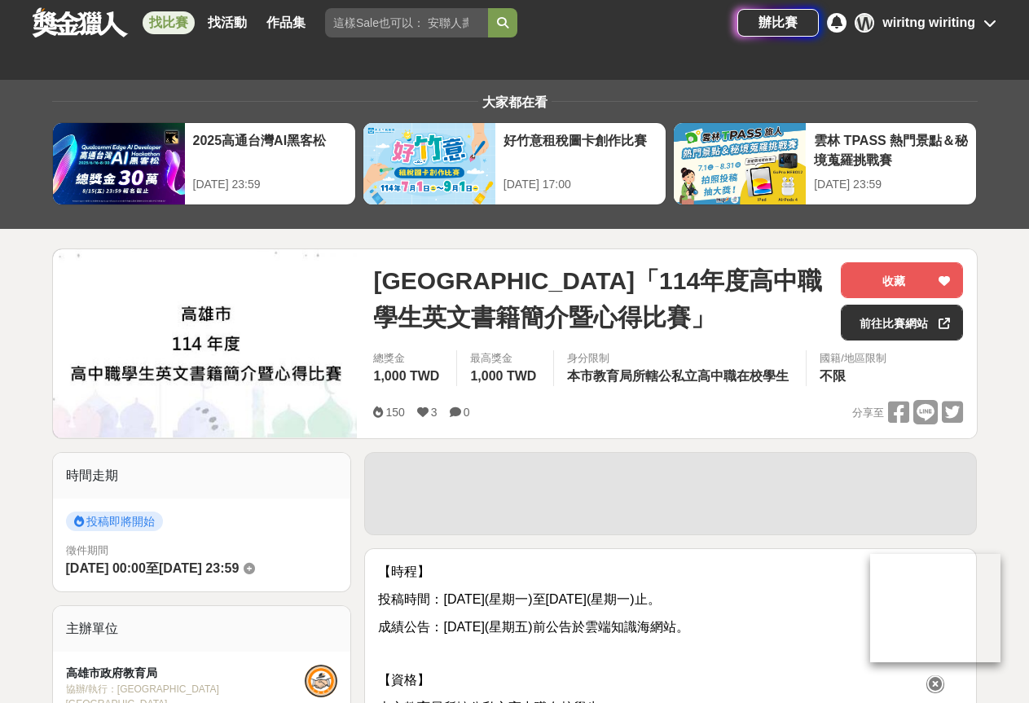
scroll to position [326, 0]
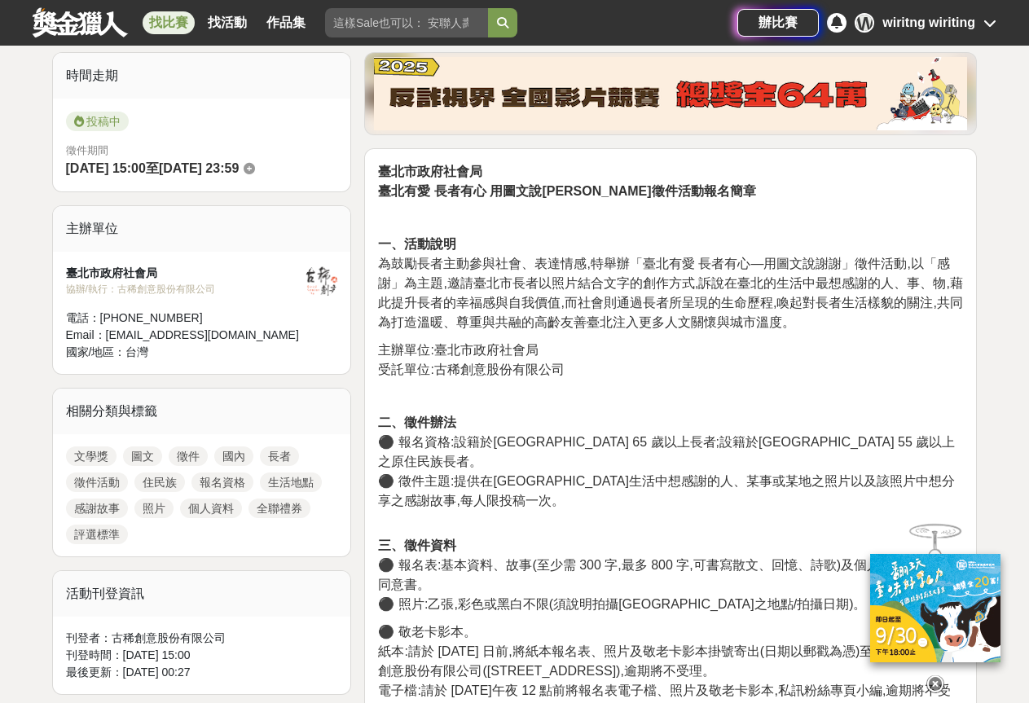
scroll to position [489, 0]
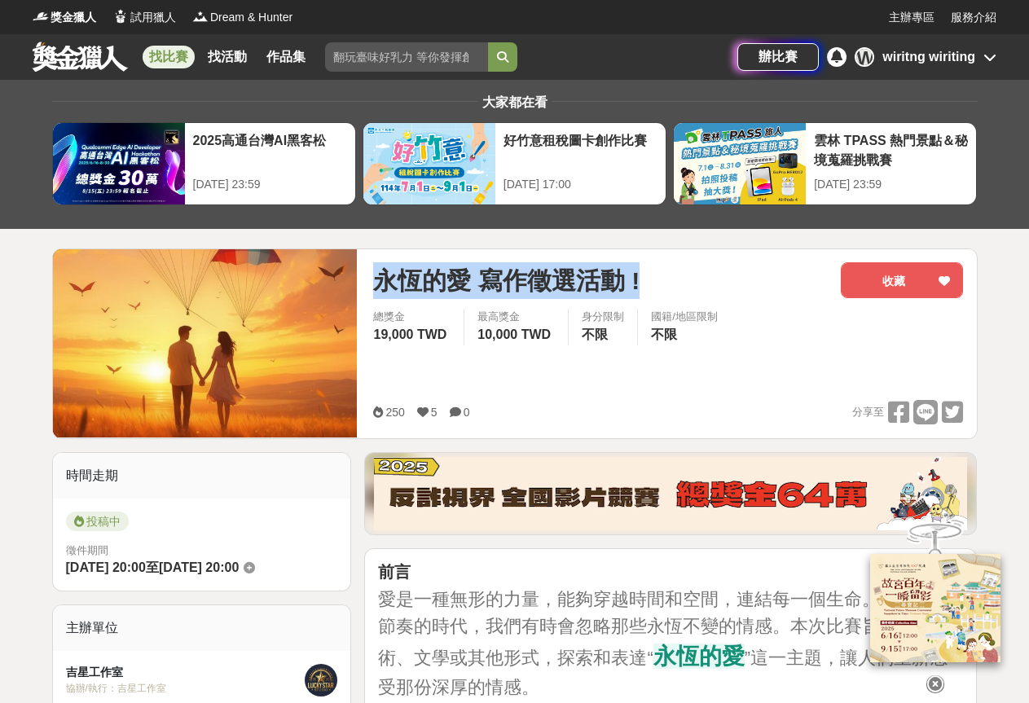
drag, startPoint x: 380, startPoint y: 276, endPoint x: 641, endPoint y: 271, distance: 261.7
click at [641, 271] on div "永恆的愛 寫作徵選活動 !" at bounding box center [600, 280] width 455 height 37
copy span "永恆的愛 寫作徵選活動 !"
